Goal: Task Accomplishment & Management: Manage account settings

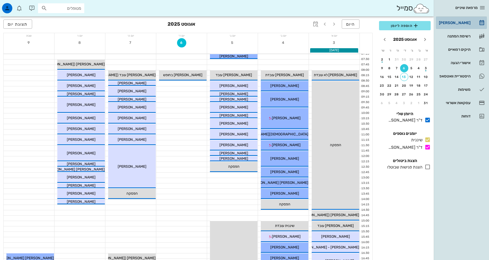
click at [462, 23] on div "[PERSON_NAME]" at bounding box center [454, 23] width 33 height 4
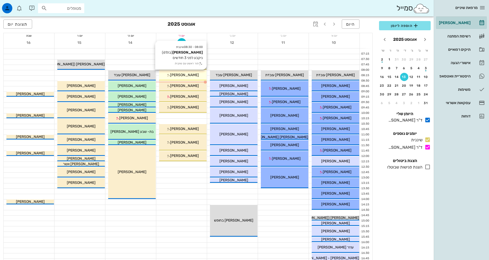
click at [191, 77] on span "[PERSON_NAME]" at bounding box center [184, 75] width 29 height 4
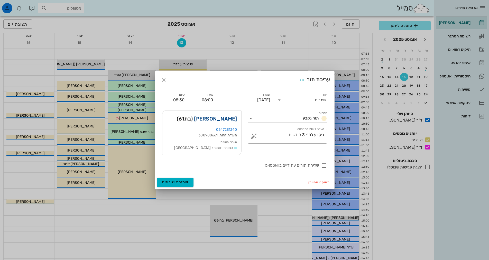
click at [222, 119] on link "[PERSON_NAME]" at bounding box center [215, 119] width 43 height 8
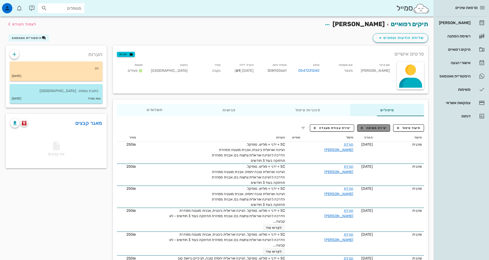
click at [374, 128] on span "יצירת משימה" at bounding box center [373, 128] width 26 height 5
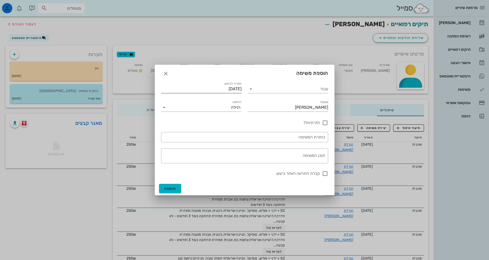
click at [226, 90] on input "[DATE]" at bounding box center [201, 89] width 80 height 8
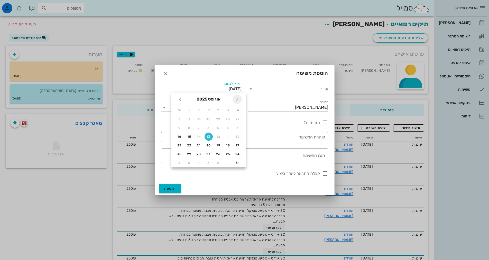
click at [236, 99] on icon "חודש שעבר" at bounding box center [237, 99] width 6 height 6
click at [183, 98] on span "חודש הבא" at bounding box center [179, 99] width 9 height 6
click at [182, 98] on icon "חודש הבא" at bounding box center [180, 99] width 6 height 6
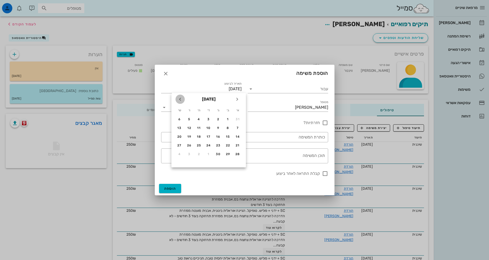
click at [182, 98] on icon "חודש הבא" at bounding box center [180, 99] width 6 height 6
click at [210, 136] on div "12" at bounding box center [208, 137] width 8 height 4
type input "[DATE]"
click at [163, 74] on icon "button" at bounding box center [166, 74] width 6 height 6
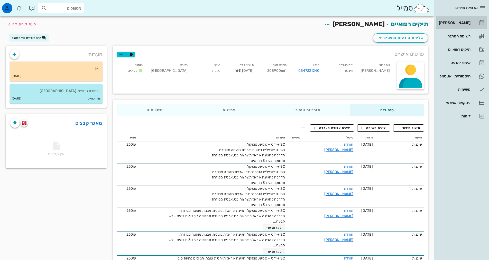
click at [466, 23] on div "[PERSON_NAME]" at bounding box center [454, 23] width 33 height 4
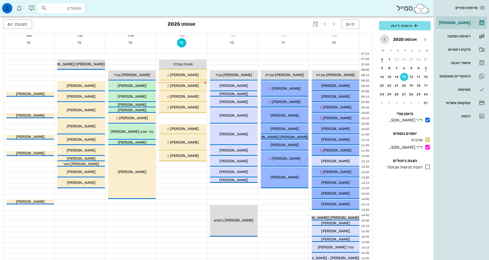
click at [386, 37] on icon "חודש הבא" at bounding box center [384, 39] width 6 height 6
click at [403, 77] on div "12" at bounding box center [404, 77] width 8 height 4
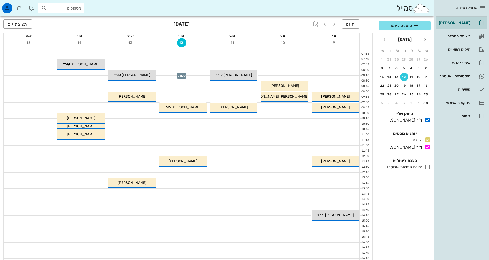
click at [177, 75] on div at bounding box center [181, 72] width 51 height 5
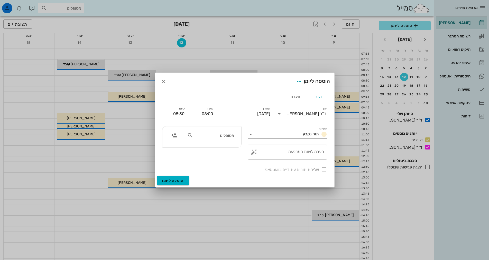
click at [283, 116] on input "יומן" at bounding box center [284, 114] width 3 height 8
click at [293, 130] on div "שיננית" at bounding box center [301, 130] width 43 height 5
click at [173, 180] on span "הוספה ליומן" at bounding box center [173, 181] width 22 height 4
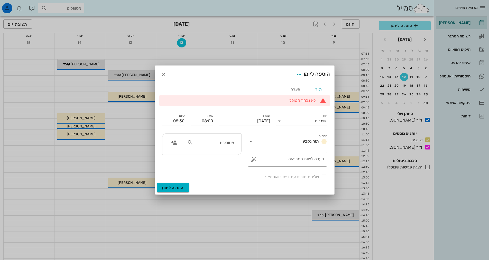
click at [302, 102] on li "לא נבחר מטופל" at bounding box center [242, 101] width 146 height 6
click at [175, 143] on icon "button" at bounding box center [174, 143] width 6 height 6
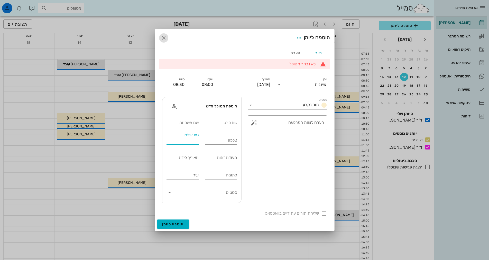
click at [163, 40] on icon "button" at bounding box center [163, 38] width 6 height 6
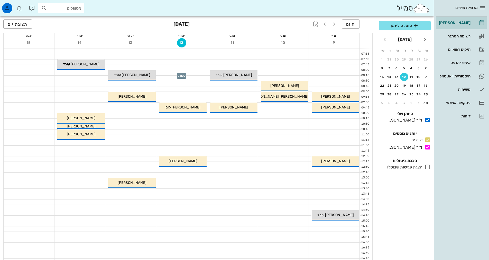
click at [187, 75] on div at bounding box center [181, 72] width 51 height 5
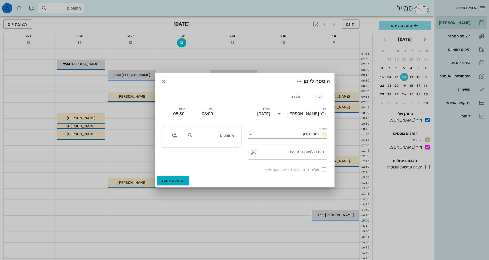
click at [190, 135] on icon at bounding box center [190, 135] width 6 height 6
type input "ווינטר"
click at [224, 151] on div "0547231240" at bounding box center [204, 151] width 56 height 4
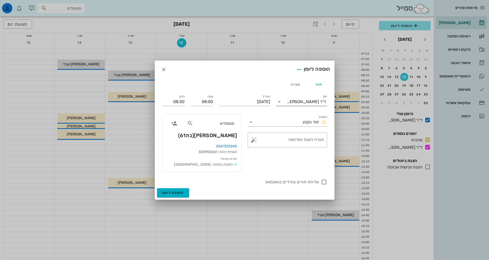
click at [303, 106] on div "ד"ר [PERSON_NAME]" at bounding box center [305, 102] width 44 height 8
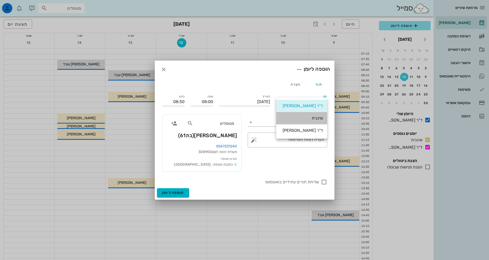
click at [311, 118] on div "שיננית" at bounding box center [301, 118] width 43 height 5
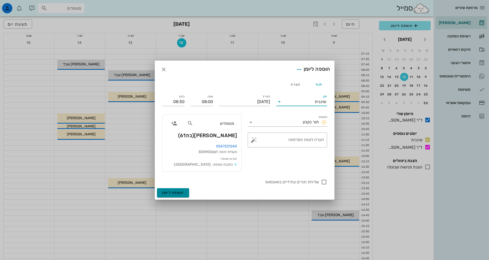
click at [181, 192] on span "הוספה ליומן" at bounding box center [173, 193] width 22 height 4
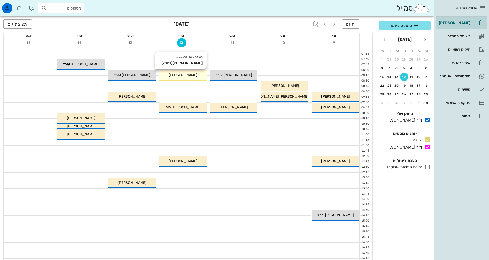
click at [200, 78] on div "[PERSON_NAME]" at bounding box center [183, 74] width 48 height 5
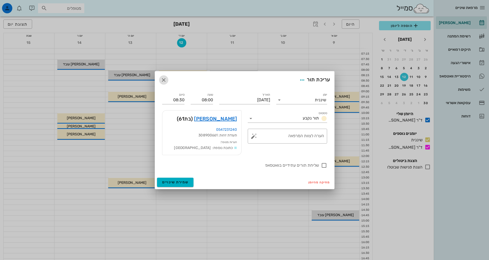
click at [163, 80] on icon "button" at bounding box center [163, 80] width 6 height 6
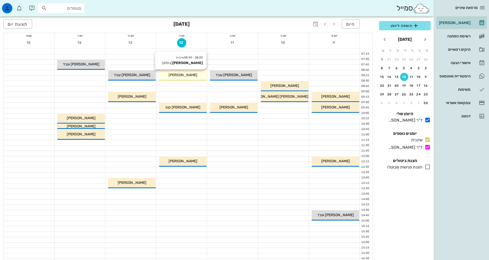
click at [186, 78] on div "08:00 - 08:30 שיננית [PERSON_NAME] (בת 61 ) [PERSON_NAME] ווינטר" at bounding box center [183, 75] width 48 height 10
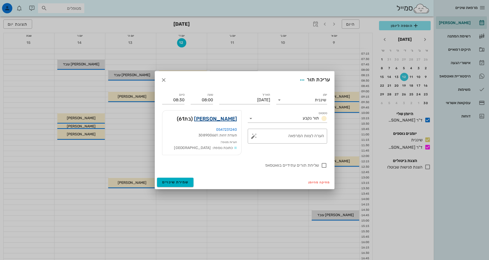
click at [219, 120] on link "[PERSON_NAME]" at bounding box center [215, 119] width 43 height 8
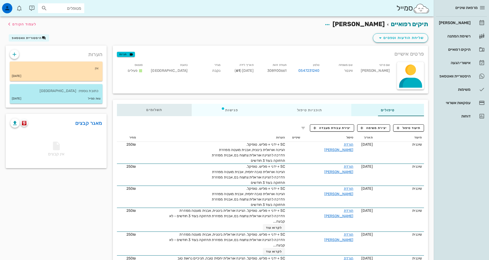
click at [146, 109] on span "תשלומים 0₪" at bounding box center [154, 110] width 16 height 4
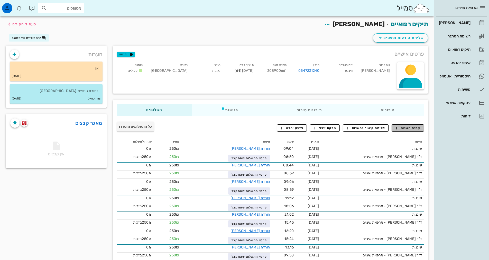
click at [399, 127] on span "קבלת תשלום" at bounding box center [407, 128] width 25 height 5
click at [399, 127] on div "קבלת תשלום שליחת קישור לתשלום הפקת זיכוי עדכון יתרה" at bounding box center [350, 129] width 147 height 9
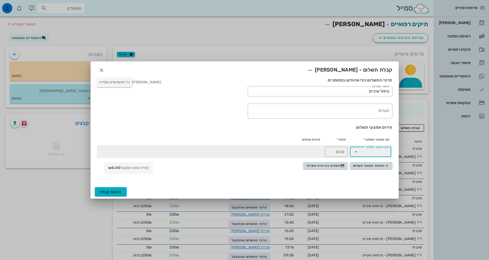
click at [374, 152] on input "סוג אמצעי תשלום" at bounding box center [374, 152] width 28 height 8
click at [374, 152] on div "מרפאת שיניים יומן מרפאה רשימת המתנה תיקים רפואיים אישורי הגעה 3 היסטוריית וואטס…" at bounding box center [244, 202] width 489 height 405
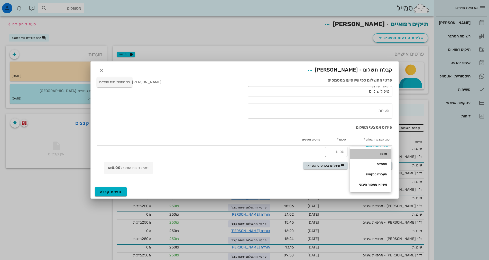
click at [382, 155] on div "מזומן" at bounding box center [370, 154] width 33 height 4
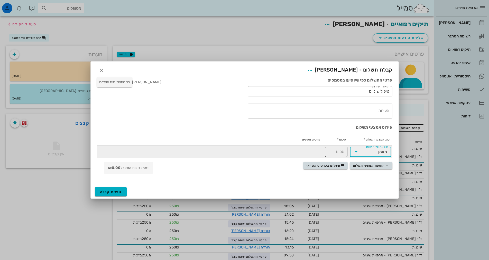
click at [340, 153] on input "סכום" at bounding box center [336, 152] width 16 height 8
type input "0"
type input "250"
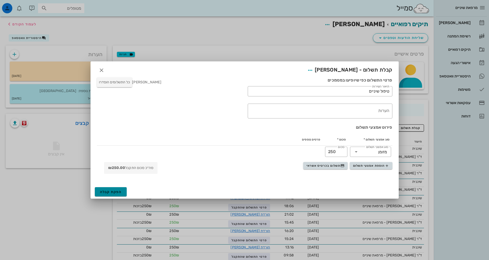
click at [113, 193] on span "הפקת קבלה" at bounding box center [111, 192] width 22 height 4
